Goal: Transaction & Acquisition: Purchase product/service

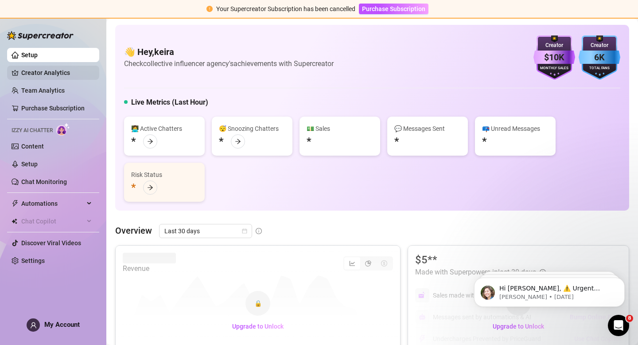
click at [55, 78] on link "Creator Analytics" at bounding box center [56, 73] width 71 height 14
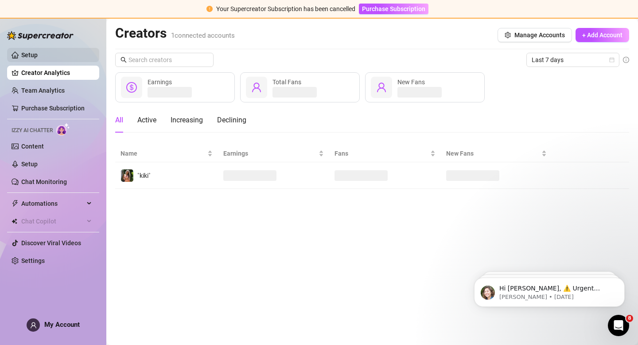
click at [38, 56] on link "Setup" at bounding box center [29, 54] width 16 height 7
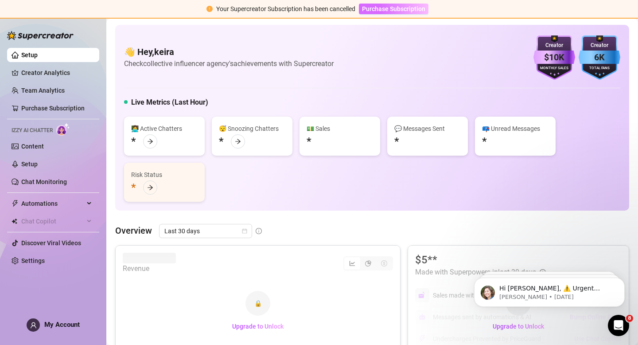
click at [377, 7] on span "Purchase Subscription" at bounding box center [393, 8] width 63 height 7
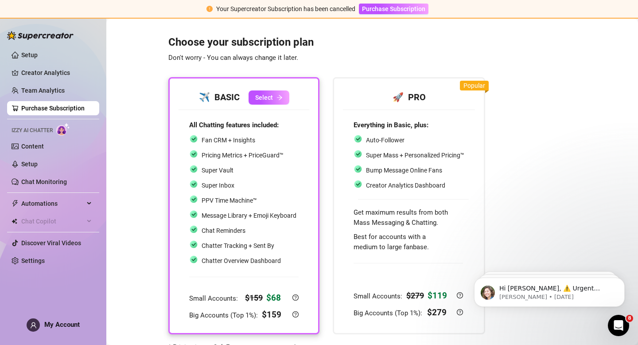
scroll to position [45, 0]
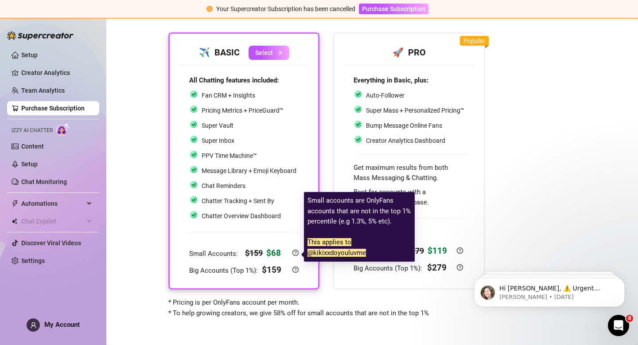
click at [211, 257] on span "Small Accounts:" at bounding box center [214, 253] width 50 height 8
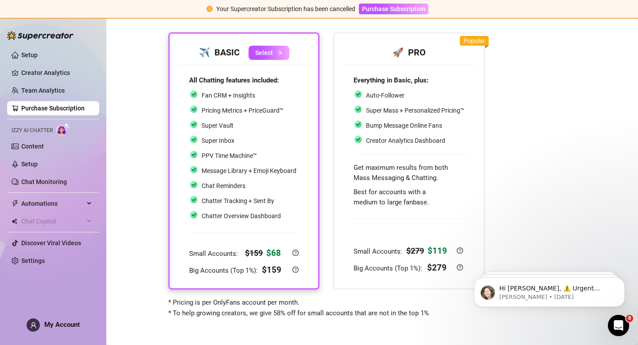
click at [184, 231] on div "All Chatting features included: Fan CRM + Insights Pricing Metrics + PriceGuard…" at bounding box center [243, 176] width 131 height 222
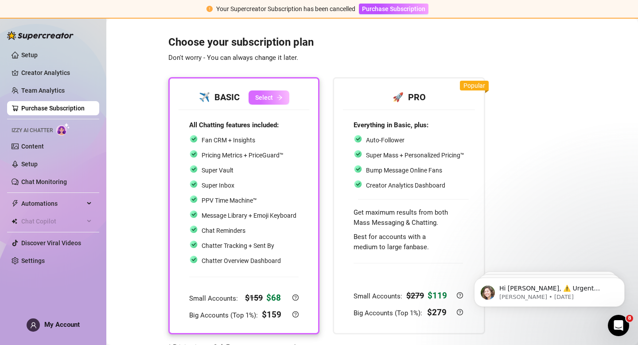
click at [268, 96] on span "Select" at bounding box center [264, 97] width 18 height 7
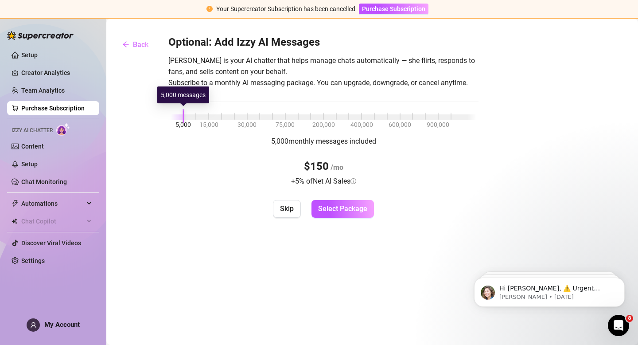
drag, startPoint x: 185, startPoint y: 117, endPoint x: 176, endPoint y: 116, distance: 8.4
click at [176, 116] on div "5,000 15,000 30,000 75,000 200,000 400,000 600,000 900,000" at bounding box center [324, 114] width 306 height 5
click at [176, 116] on div at bounding box center [177, 116] width 13 height 5
click at [287, 208] on span "Skip" at bounding box center [287, 208] width 14 height 8
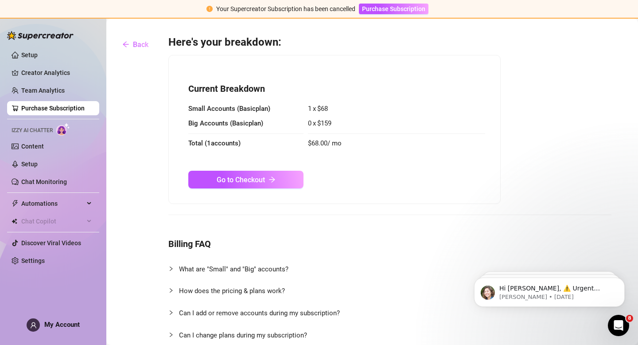
click at [233, 126] on span "Big Accounts ( Basic plan)" at bounding box center [245, 123] width 115 height 11
click at [415, 126] on span "0 x $ 159" at bounding box center [396, 123] width 177 height 11
click at [250, 175] on span "Go to Checkout" at bounding box center [241, 179] width 48 height 8
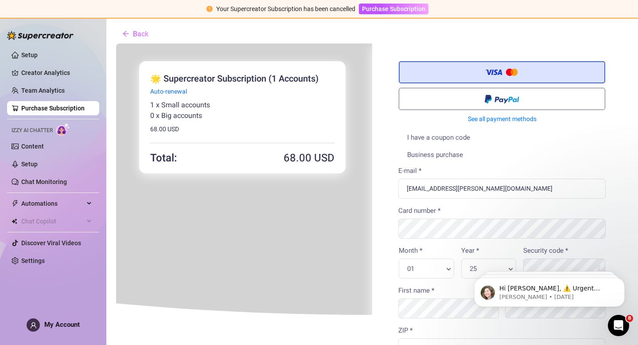
scroll to position [15, 0]
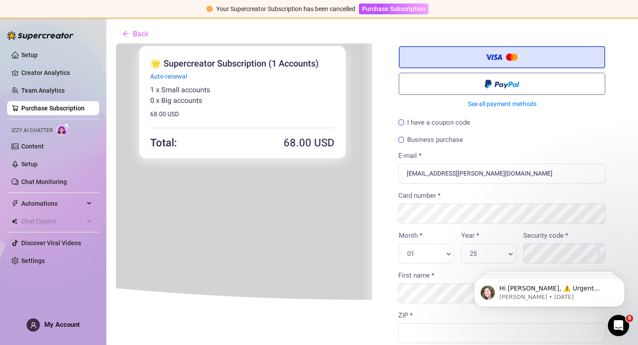
click at [330, 213] on div "You're buying 🌟 Supercreator Subscription (1 Accounts) × 68" at bounding box center [242, 295] width 260 height 536
click at [346, 240] on div "You're buying 🌟 Supercreator Subscription (1 Accounts) × 68" at bounding box center [242, 295] width 260 height 536
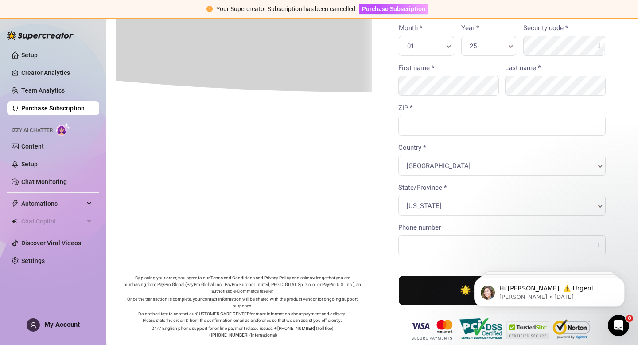
scroll to position [0, 0]
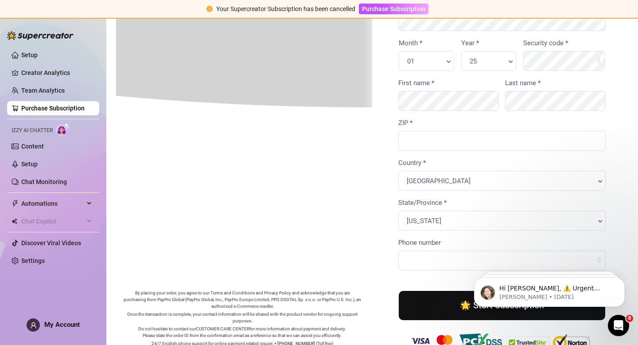
click at [326, 158] on div "You're buying 🌟 Supercreator Subscription (1 Accounts) × 68" at bounding box center [242, 103] width 260 height 536
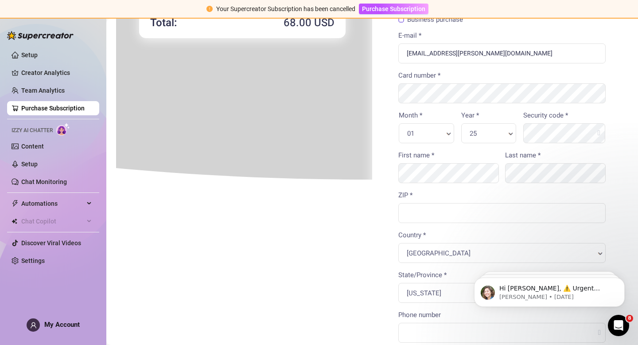
scroll to position [132, 0]
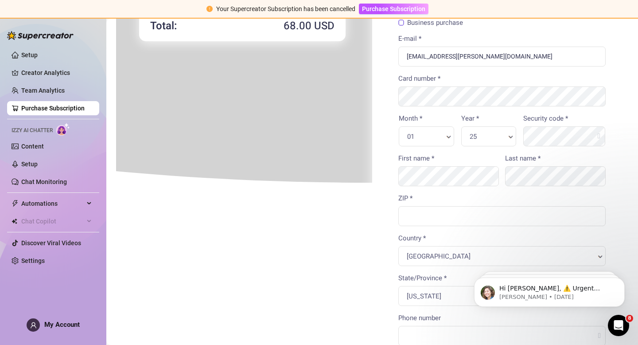
click at [527, 72] on div "E-mail * [EMAIL_ADDRESS][PERSON_NAME][DOMAIN_NAME]" at bounding box center [500, 53] width 213 height 40
click at [426, 127] on div "01 Month * Month *" at bounding box center [425, 135] width 55 height 20
click at [438, 224] on input "ZIP *" at bounding box center [500, 215] width 207 height 20
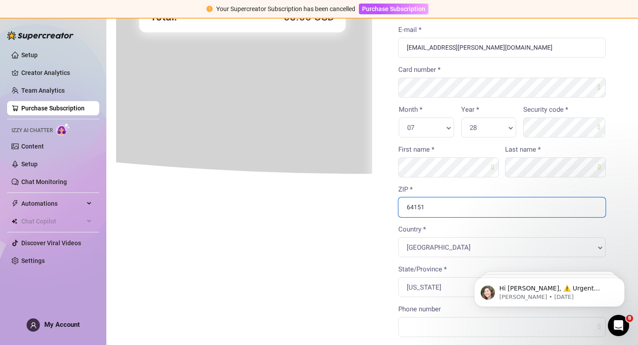
type input "64151"
click at [339, 254] on body "You're buying ×" at bounding box center [371, 174] width 512 height 545
click at [432, 325] on div at bounding box center [371, 176] width 512 height 530
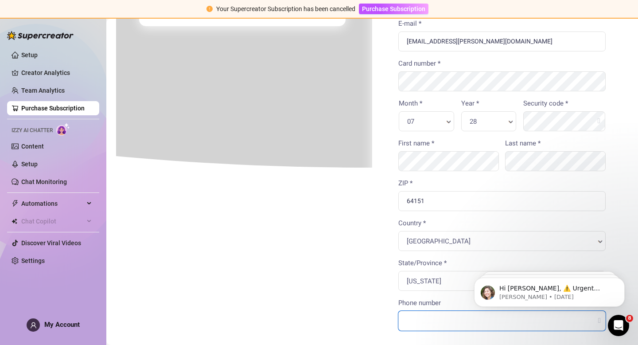
click at [425, 322] on input "Phone number" at bounding box center [500, 320] width 207 height 20
type input "8165477751"
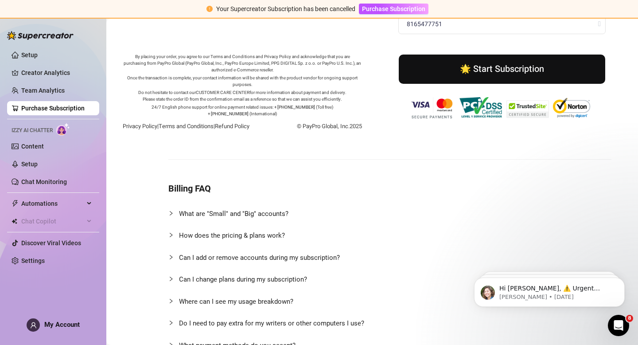
scroll to position [391, 0]
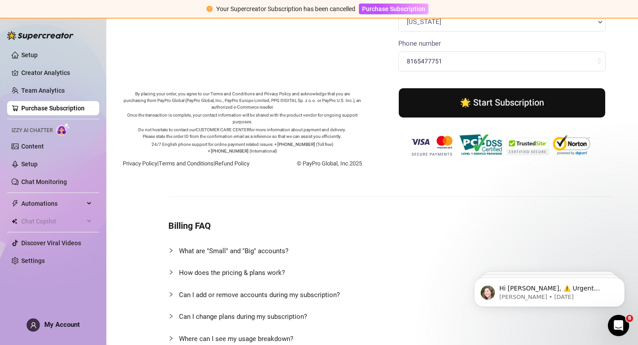
click at [512, 105] on button "🌟 Start Subscription" at bounding box center [501, 101] width 206 height 29
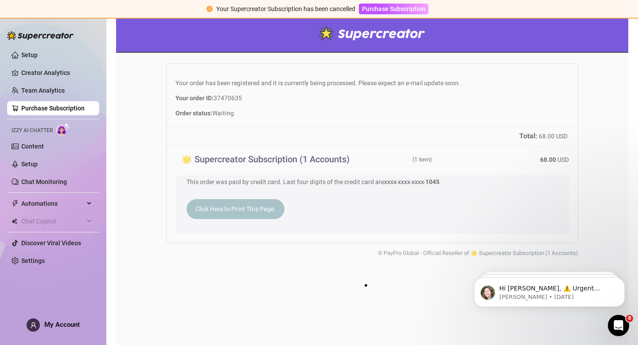
scroll to position [0, 0]
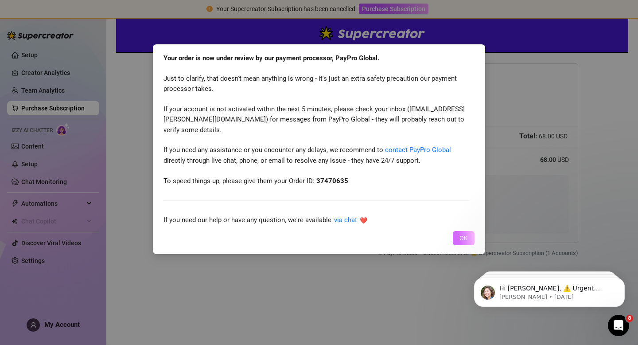
click at [466, 244] on button "OK" at bounding box center [464, 238] width 22 height 14
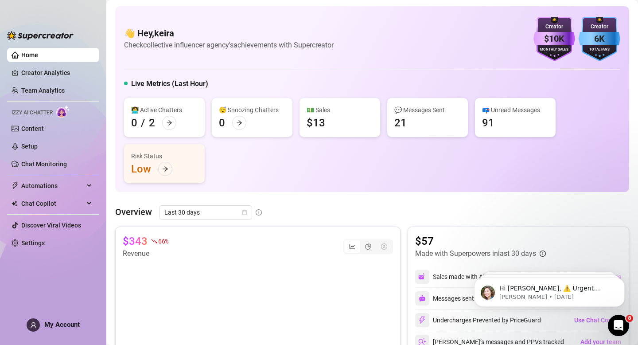
click at [38, 53] on link "Home" at bounding box center [29, 54] width 17 height 7
click at [44, 125] on link "Content" at bounding box center [32, 128] width 23 height 7
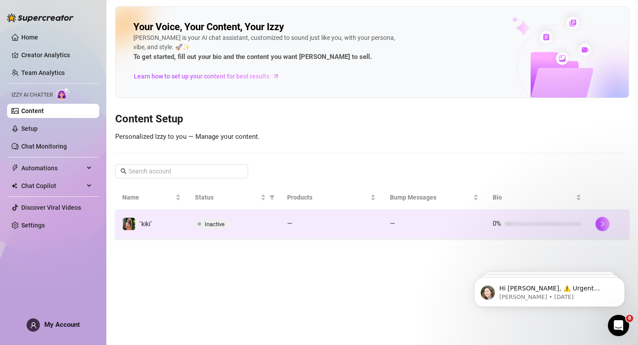
click at [189, 223] on td "Inactive" at bounding box center [234, 223] width 92 height 29
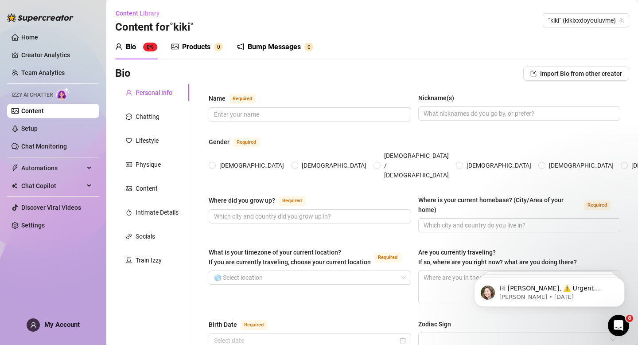
click at [37, 107] on link "Content" at bounding box center [32, 110] width 23 height 7
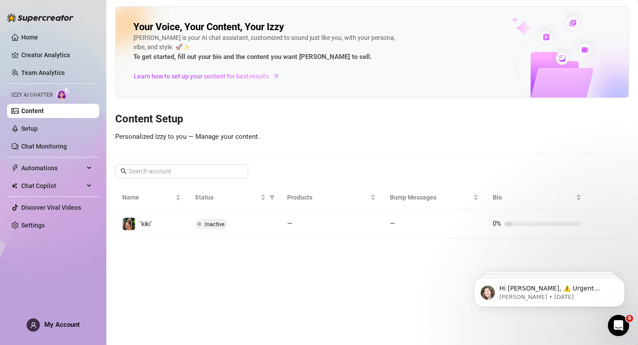
click at [37, 107] on link "Content" at bounding box center [32, 110] width 23 height 7
click at [60, 45] on ul "Home Creator Analytics Team Analytics Izzy AI Chatter Content Setup Chat Monito…" at bounding box center [53, 131] width 92 height 209
click at [38, 38] on link "Home" at bounding box center [29, 37] width 17 height 7
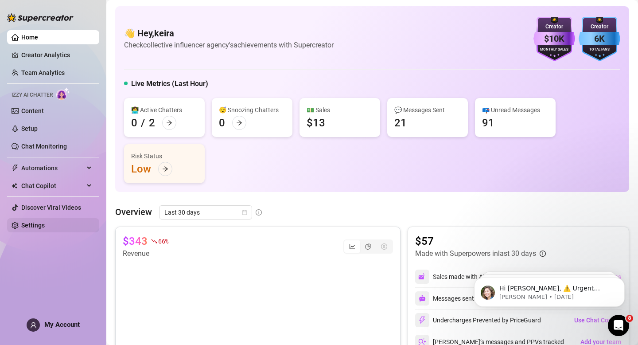
click at [28, 223] on link "Settings" at bounding box center [32, 224] width 23 height 7
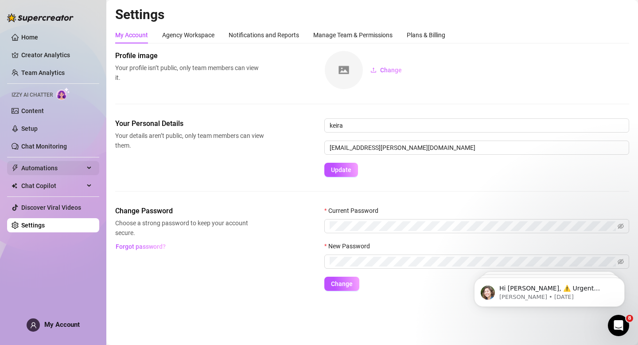
click at [59, 167] on span "Automations" at bounding box center [52, 168] width 63 height 14
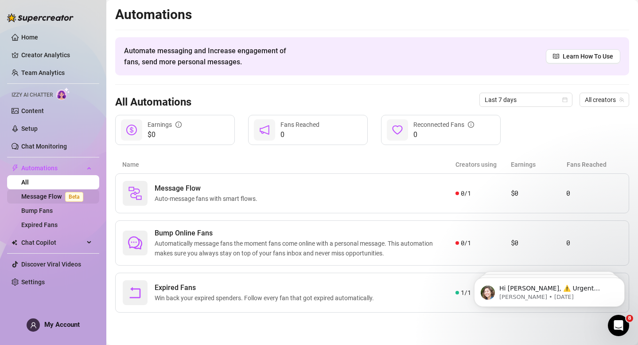
click at [52, 197] on link "Message Flow Beta" at bounding box center [54, 196] width 66 height 7
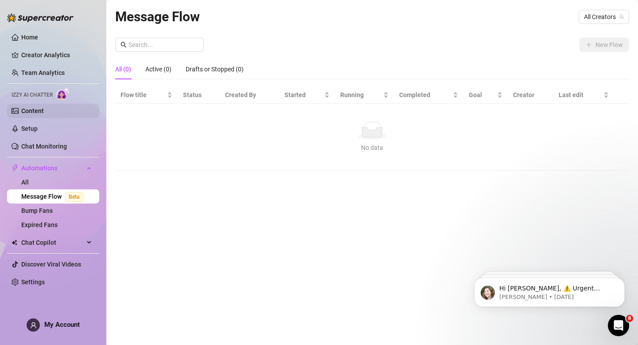
click at [44, 113] on link "Content" at bounding box center [32, 110] width 23 height 7
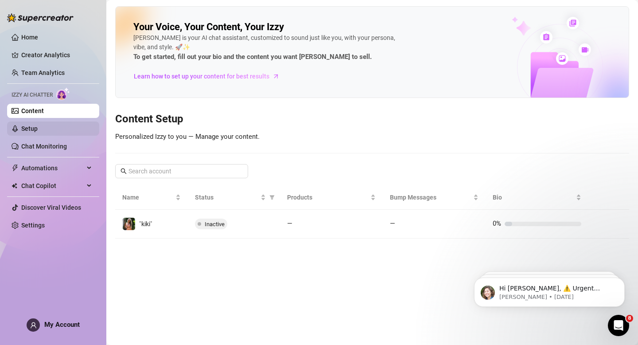
click at [38, 126] on link "Setup" at bounding box center [29, 128] width 16 height 7
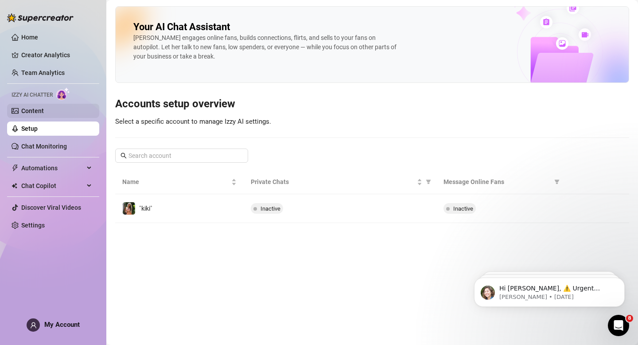
click at [44, 107] on link "Content" at bounding box center [32, 110] width 23 height 7
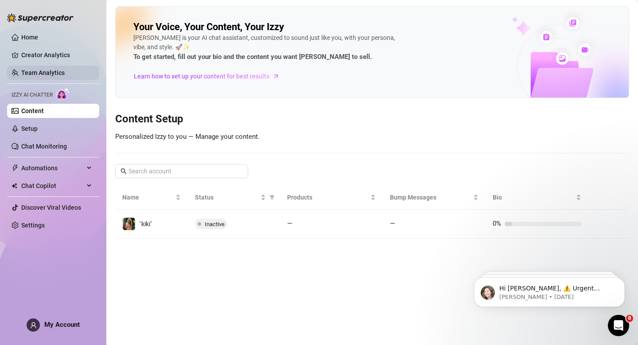
click at [52, 74] on link "Team Analytics" at bounding box center [42, 72] width 43 height 7
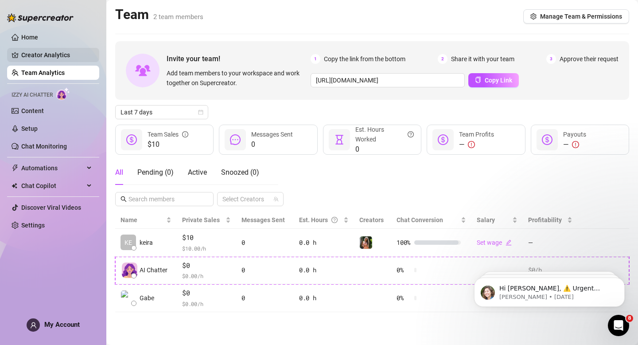
click at [51, 54] on link "Creator Analytics" at bounding box center [56, 55] width 71 height 14
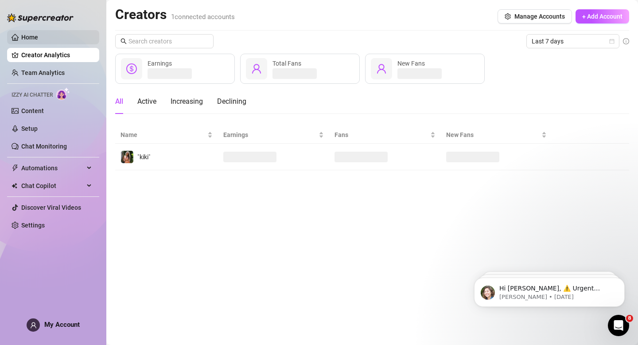
click at [38, 39] on link "Home" at bounding box center [29, 37] width 17 height 7
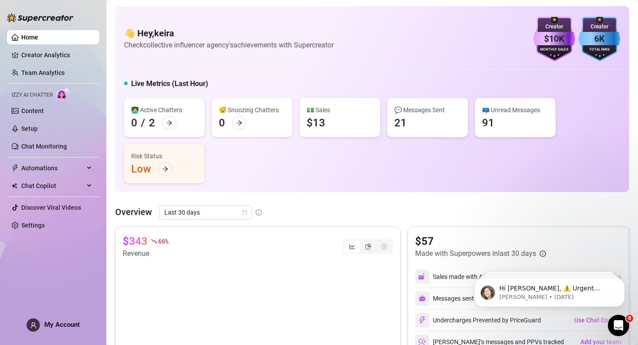
click at [53, 19] on img at bounding box center [40, 17] width 66 height 9
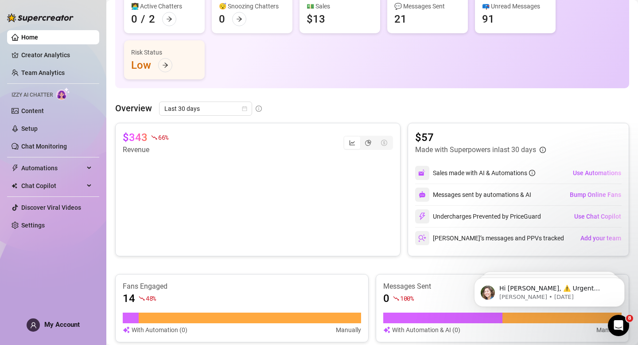
scroll to position [111, 0]
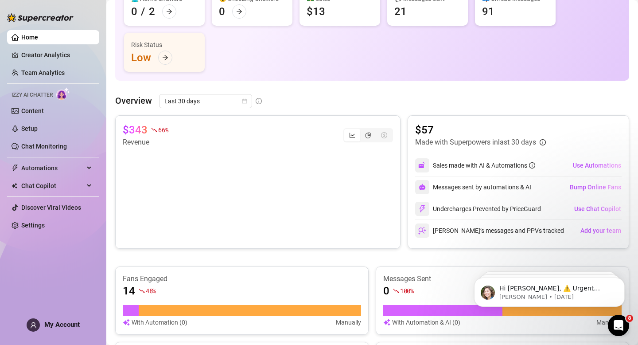
click at [47, 324] on span "My Account" at bounding box center [61, 324] width 35 height 8
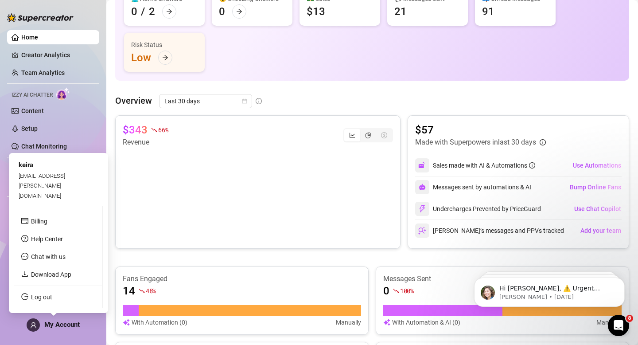
click at [35, 323] on icon "user" at bounding box center [33, 325] width 7 height 7
click at [57, 275] on link "Download App" at bounding box center [51, 274] width 40 height 7
